Goal: Task Accomplishment & Management: Manage account settings

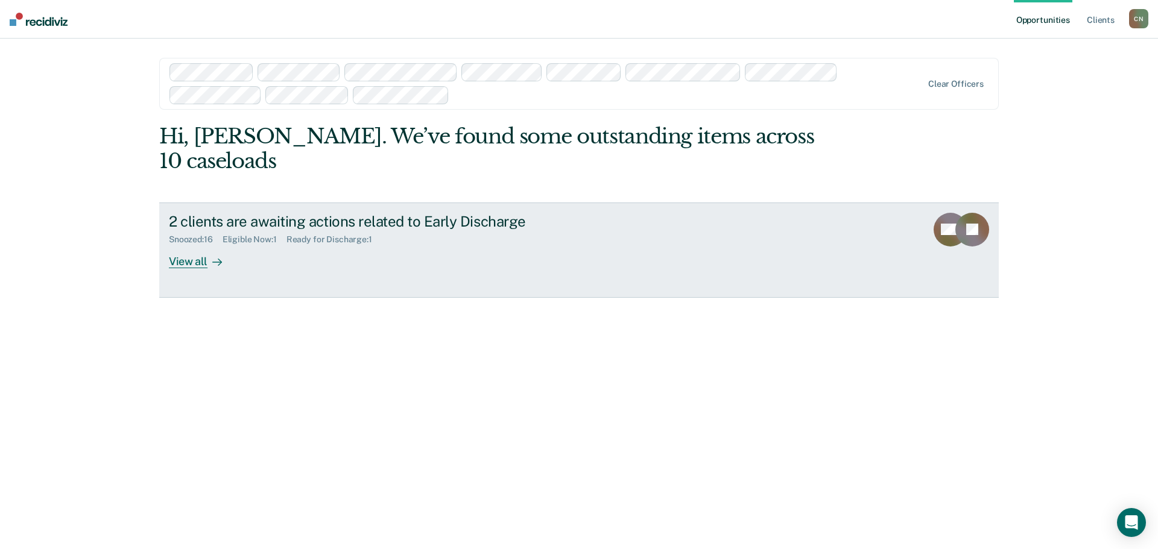
click at [428, 221] on div "2 clients are awaiting actions related to Early Discharge Snoozed : 16 Eligible…" at bounding box center [395, 240] width 452 height 55
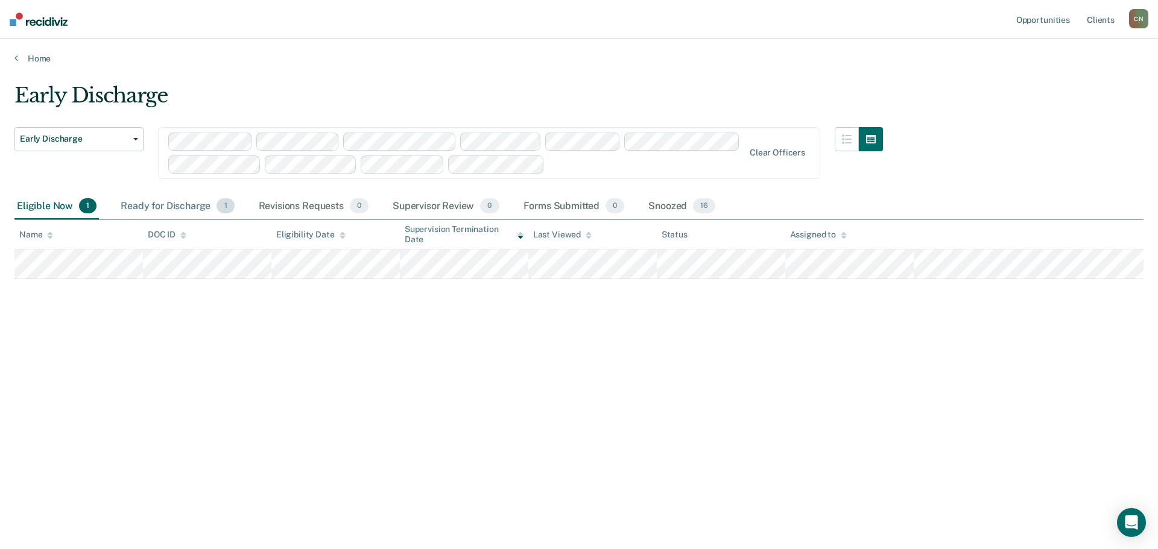
click at [154, 208] on div "Ready for Discharge 1" at bounding box center [177, 207] width 118 height 27
click at [658, 209] on div "Snoozed 16" at bounding box center [682, 207] width 72 height 27
